Goal: Task Accomplishment & Management: Complete application form

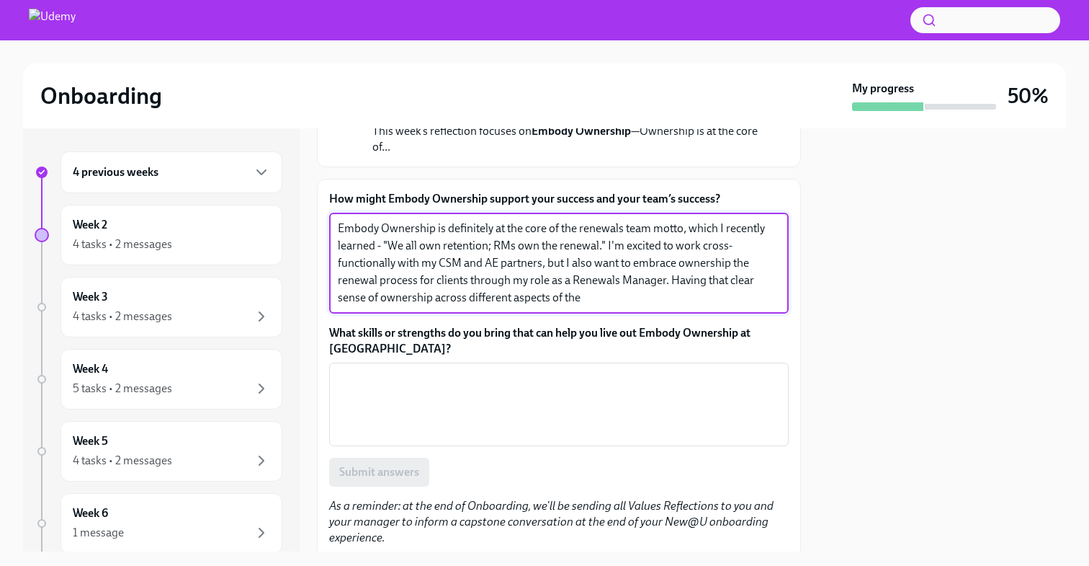
scroll to position [150, 0]
click at [592, 303] on textarea "Embody Ownership is definitely at the core of the renewals team motto, which I …" at bounding box center [559, 261] width 442 height 86
click at [740, 264] on textarea "Embody Ownership is definitely at the core of the renewals team motto, which I …" at bounding box center [559, 261] width 442 height 86
click at [697, 300] on textarea "Embody Ownership is definitely at the core of the renewals team motto, which I …" at bounding box center [559, 261] width 442 height 86
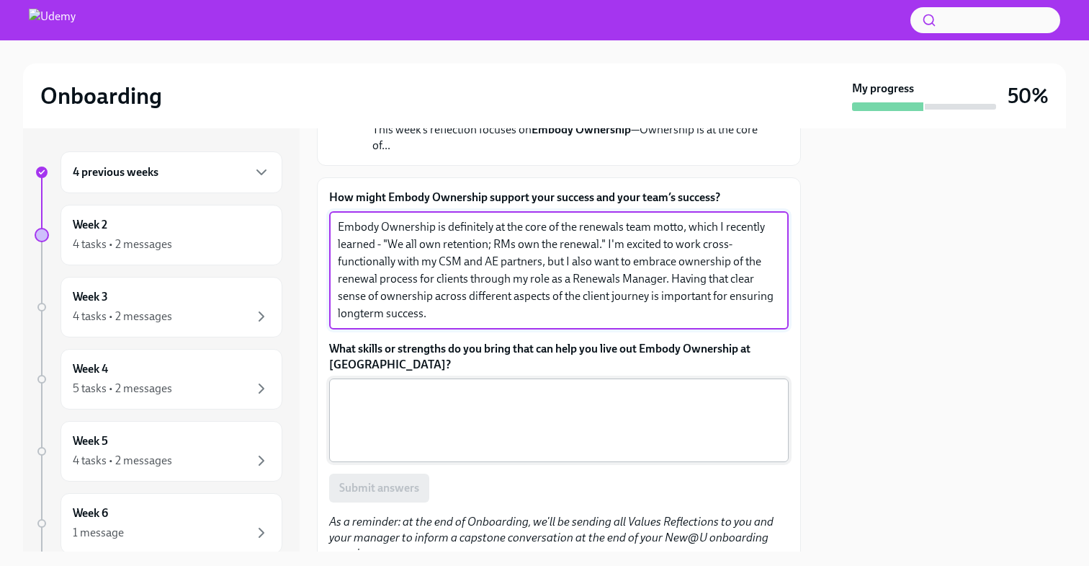
type textarea "Embody Ownership is definitely at the core of the renewals team motto, which I …"
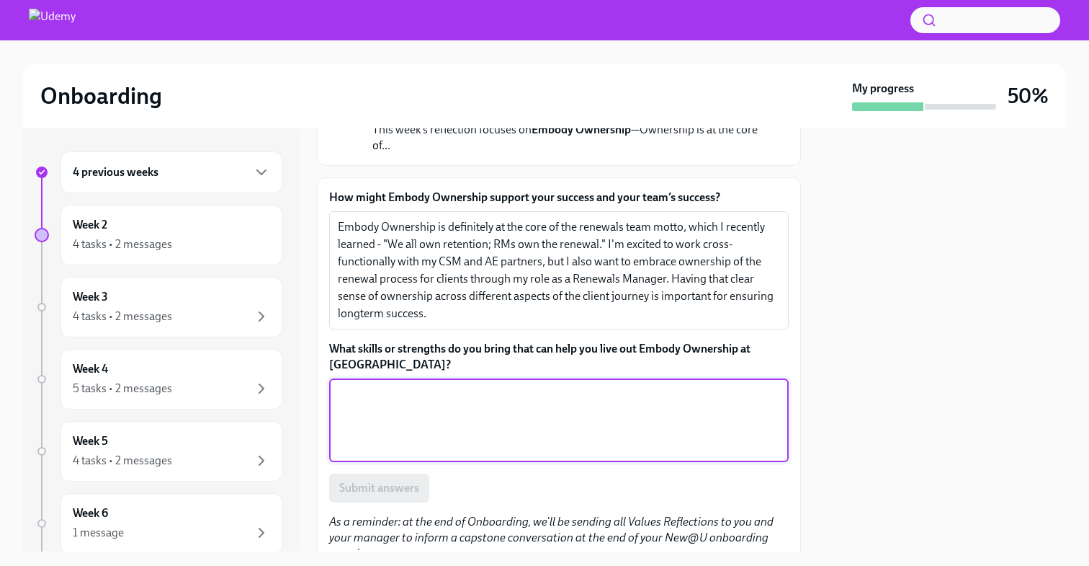
click at [719, 423] on textarea "What skills or strengths do you bring that can help you live out Embody Ownersh…" at bounding box center [559, 419] width 442 height 69
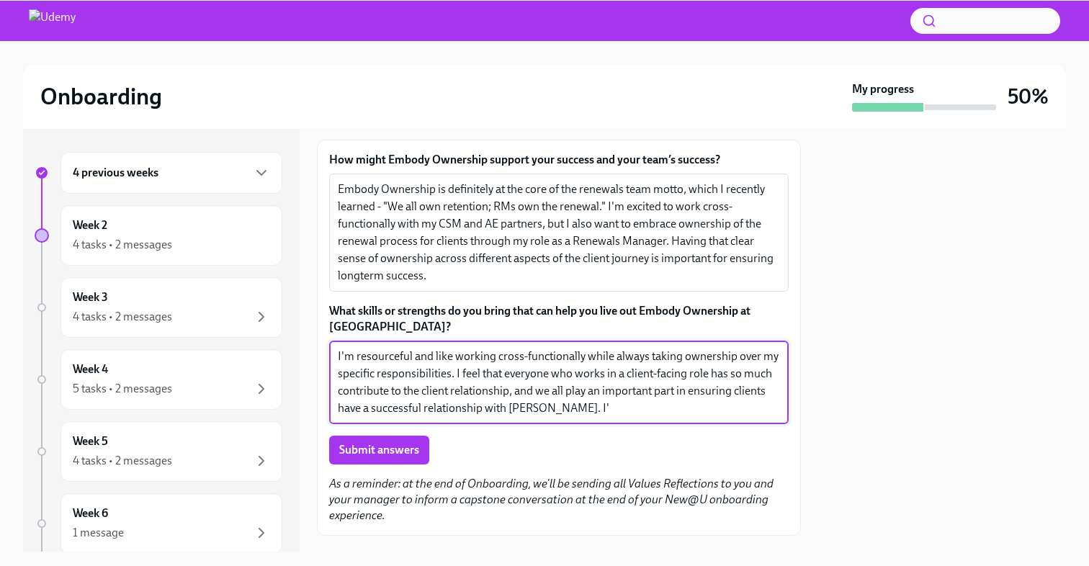
scroll to position [204, 0]
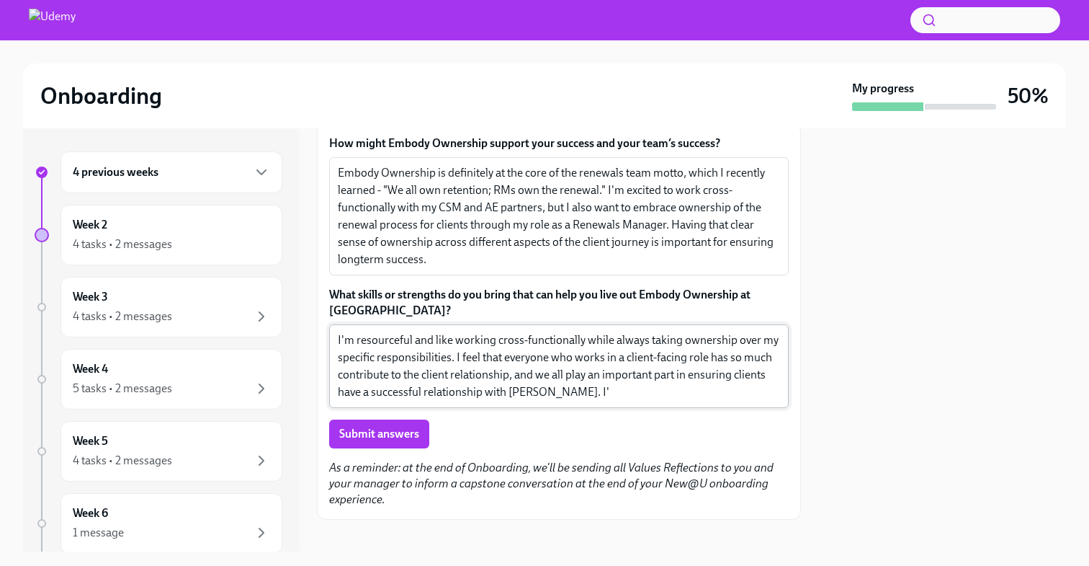
drag, startPoint x: 558, startPoint y: 403, endPoint x: 550, endPoint y: 393, distance: 13.3
click at [550, 393] on div "I'm resourceful and like working cross-functionally while always taking ownersh…" at bounding box center [559, 366] width 460 height 84
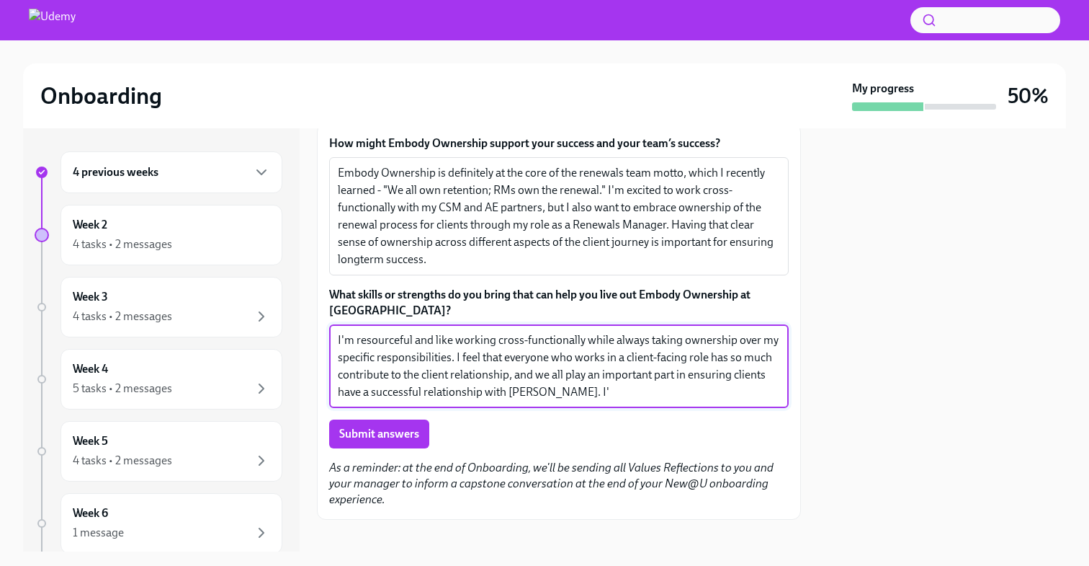
drag, startPoint x: 565, startPoint y: 393, endPoint x: 549, endPoint y: 391, distance: 16.0
click at [549, 391] on textarea "I'm resourceful and like working cross-functionally while always taking ownersh…" at bounding box center [559, 365] width 442 height 69
type textarea "I'm resourceful and like working cross-functionally while always taking ownersh…"
click at [403, 440] on span "Submit answers" at bounding box center [379, 434] width 80 height 14
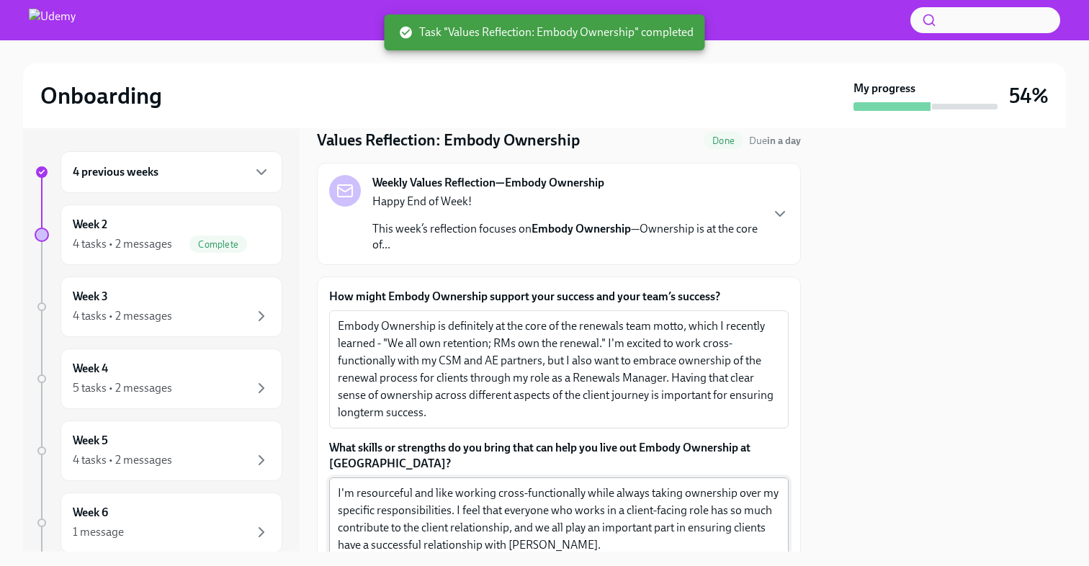
scroll to position [0, 0]
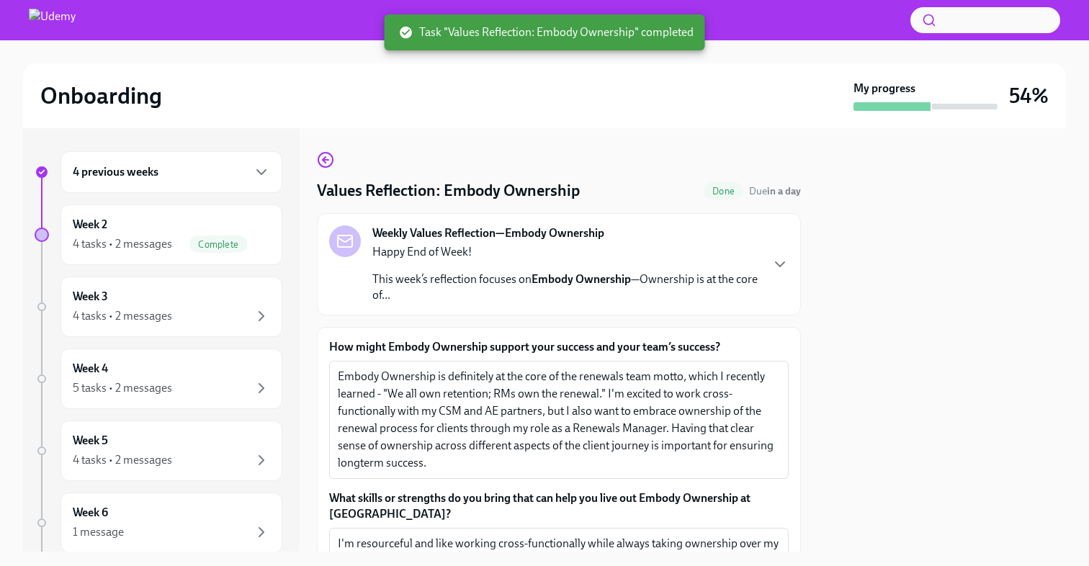
click at [318, 144] on div "Values Reflection: Embody Ownership Done Due in a day Weekly Values Reflection—…" at bounding box center [559, 340] width 484 height 424
click at [321, 159] on icon "button" at bounding box center [325, 159] width 17 height 17
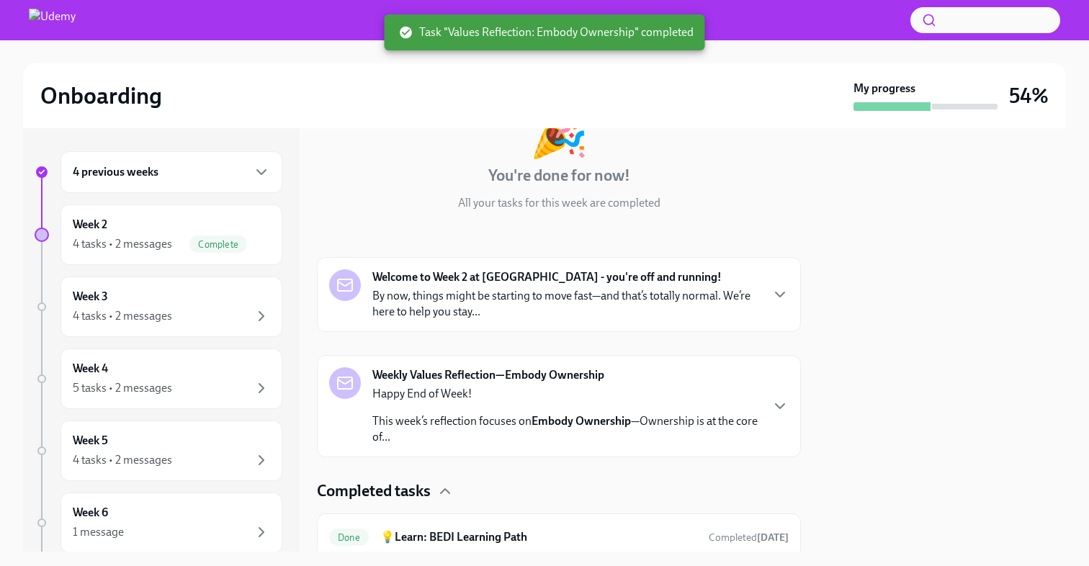
scroll to position [111, 0]
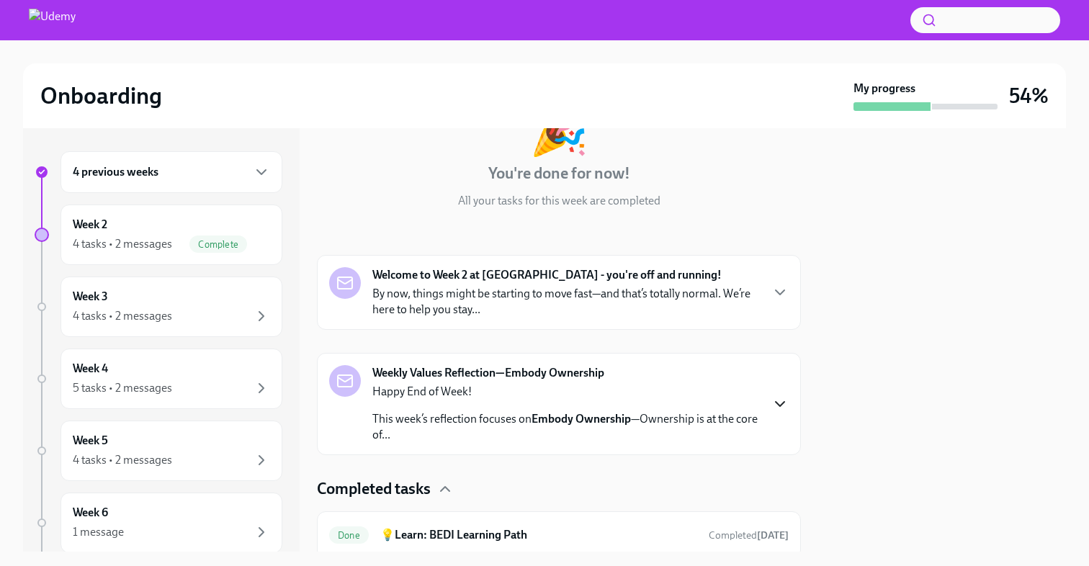
click at [781, 408] on icon "button" at bounding box center [780, 404] width 17 height 17
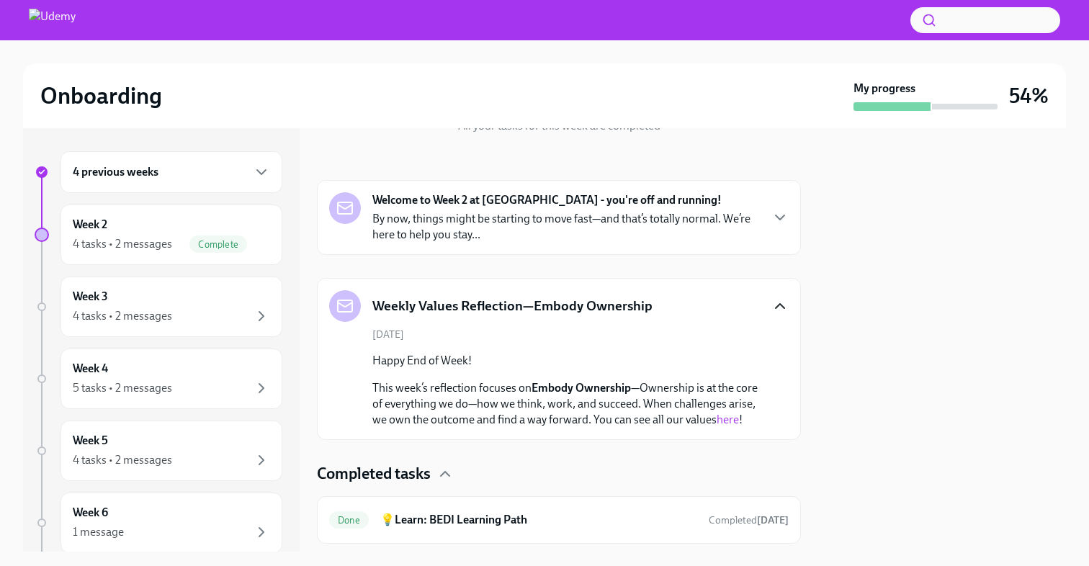
scroll to position [187, 0]
click at [774, 302] on icon "button" at bounding box center [780, 305] width 17 height 17
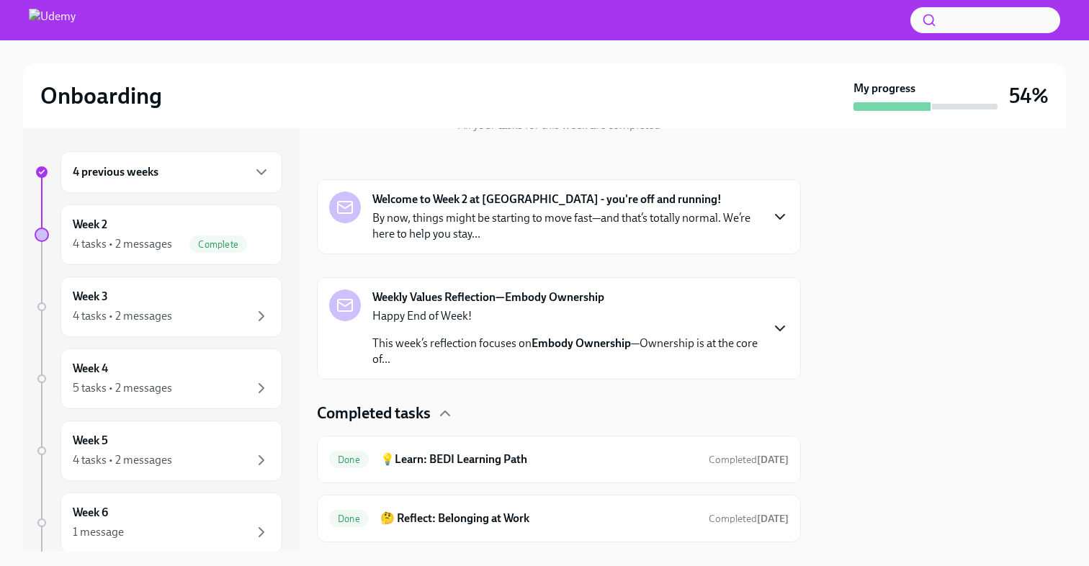
click at [782, 212] on icon "button" at bounding box center [780, 216] width 17 height 17
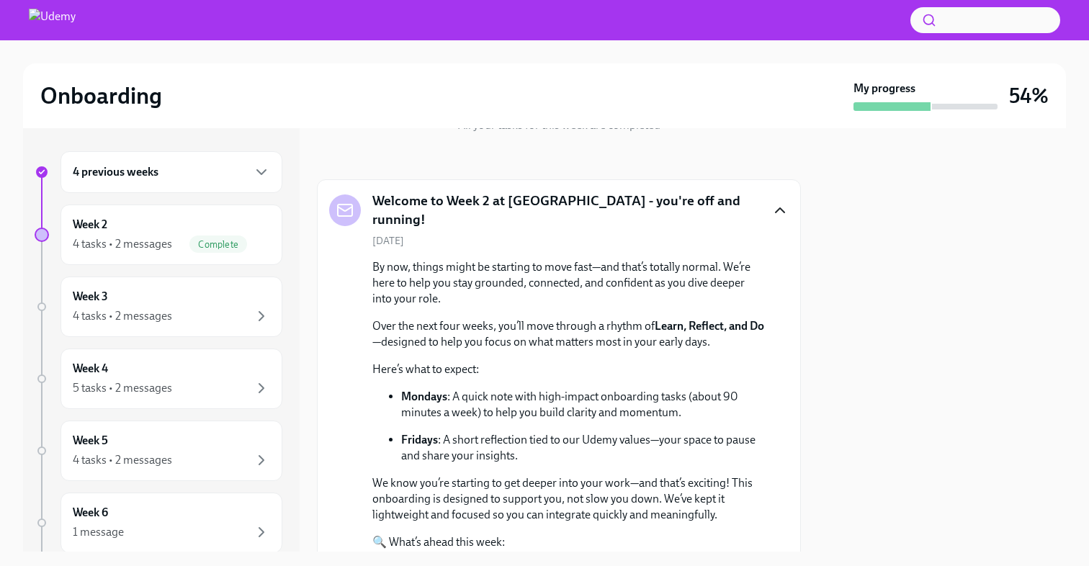
click at [779, 208] on icon "button" at bounding box center [780, 210] width 9 height 4
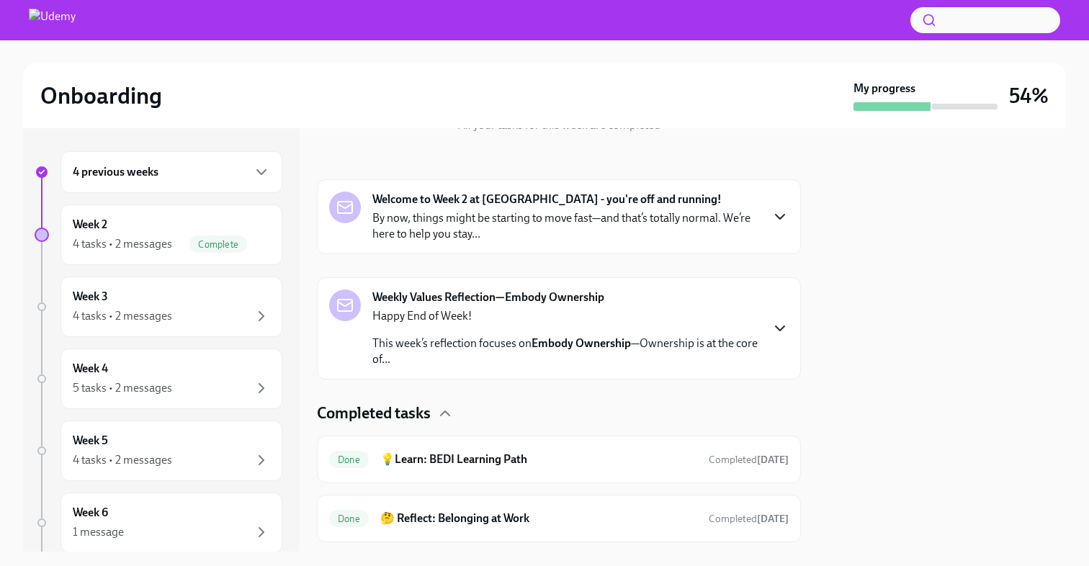
scroll to position [341, 0]
